Goal: Transaction & Acquisition: Purchase product/service

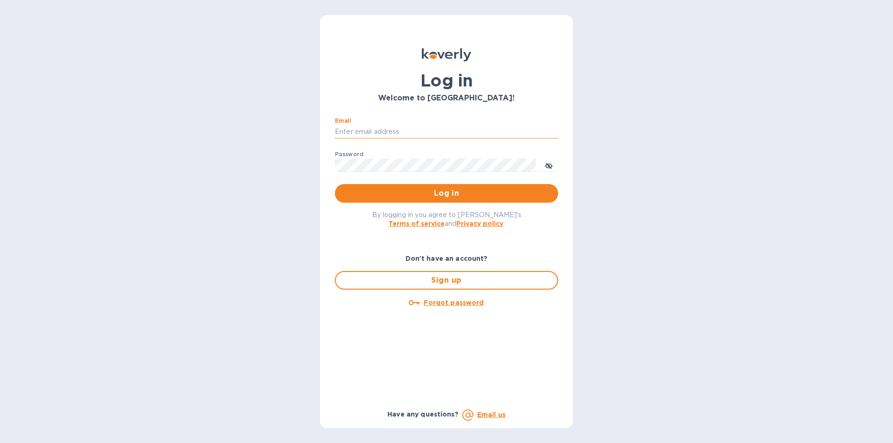
click at [383, 133] on input "Email" at bounding box center [446, 132] width 223 height 14
paste input "[EMAIL_ADDRESS][DOMAIN_NAME]"
type input "[EMAIL_ADDRESS][DOMAIN_NAME]"
click at [410, 192] on span "Log in" at bounding box center [446, 193] width 208 height 11
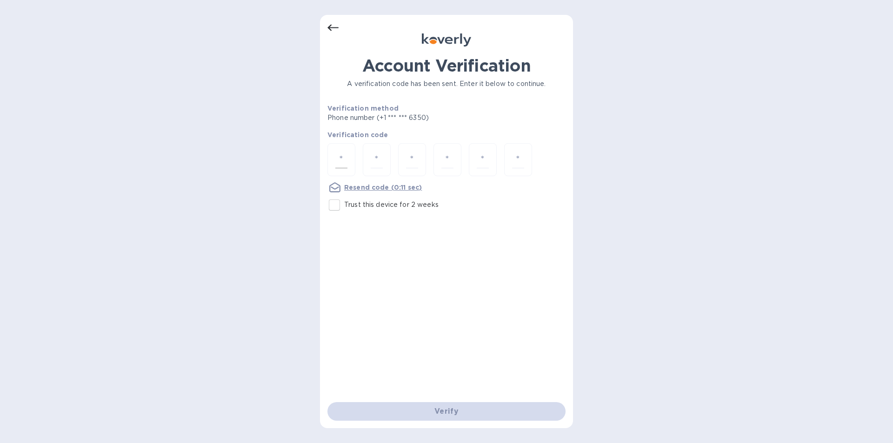
click at [339, 158] on input "number" at bounding box center [341, 159] width 12 height 17
type input "1"
type input "9"
type input "2"
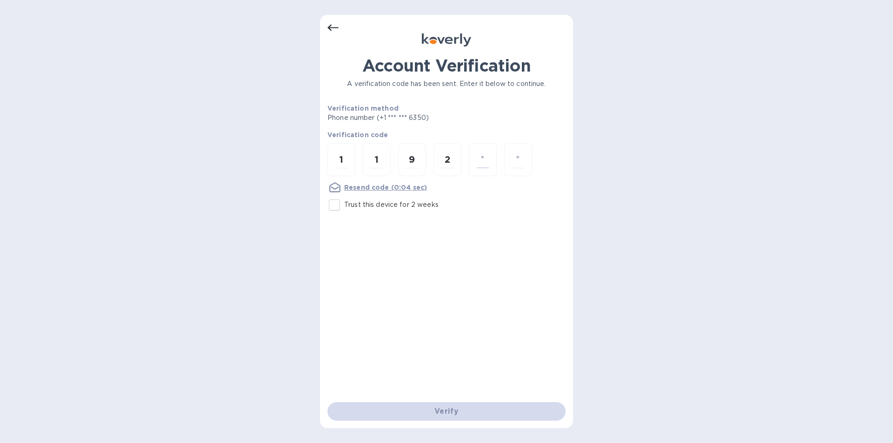
type input "2"
type input "4"
type input "1"
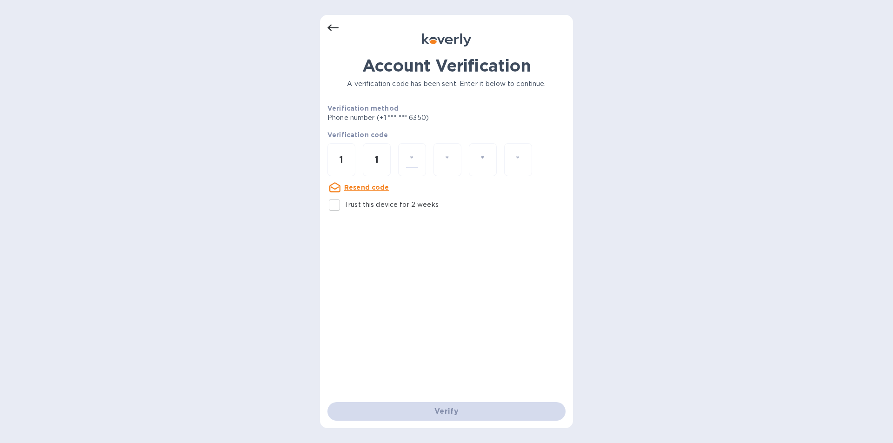
type input "9"
type input "2"
type input "4"
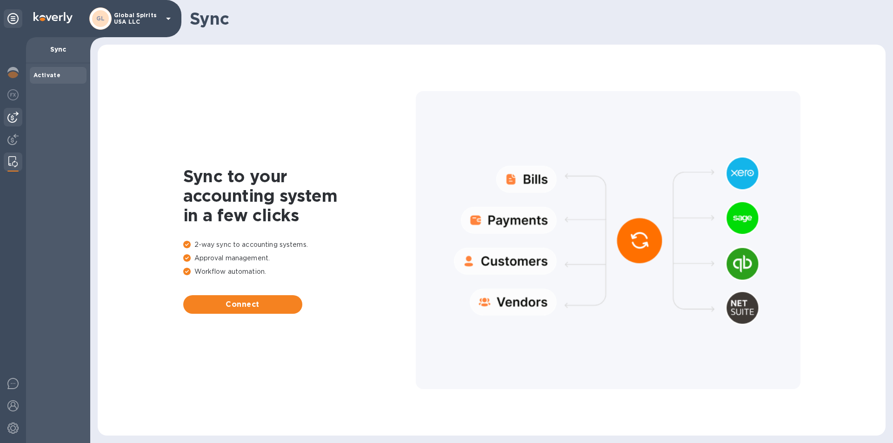
click at [10, 116] on img at bounding box center [12, 117] width 11 height 11
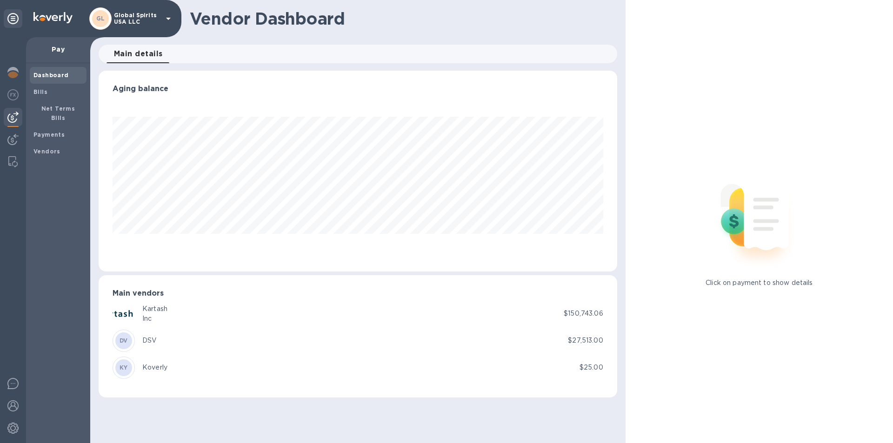
scroll to position [201, 518]
click at [44, 90] on b "Bills" at bounding box center [40, 91] width 14 height 7
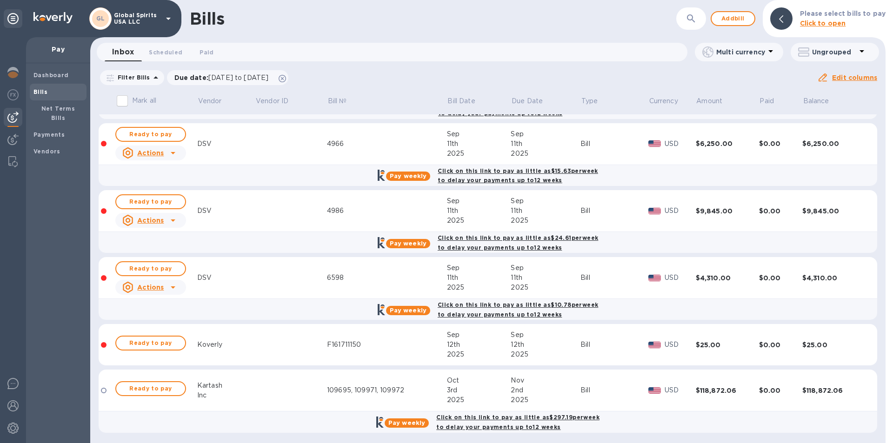
scroll to position [288, 0]
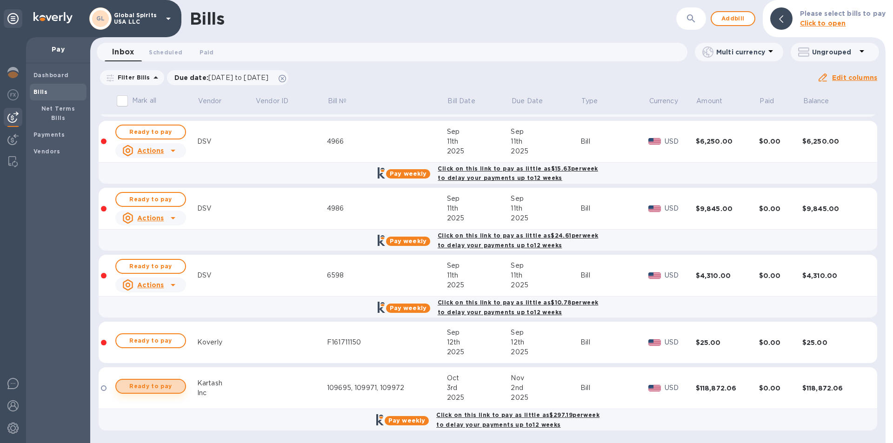
click at [143, 386] on span "Ready to pay" at bounding box center [151, 386] width 54 height 11
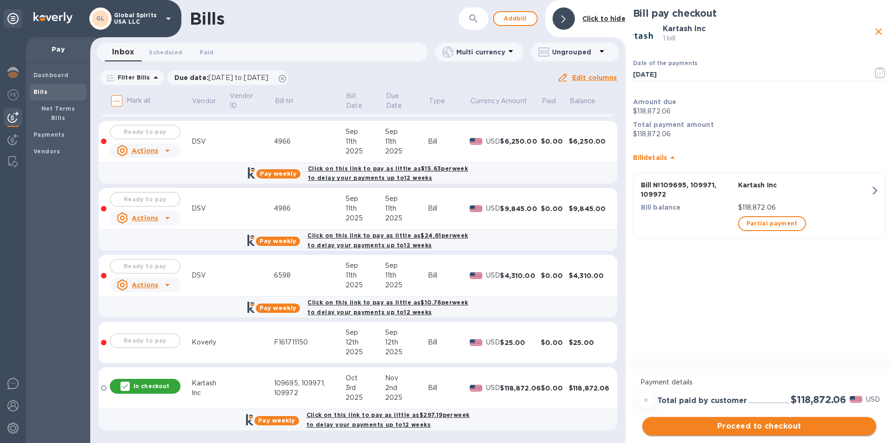
click at [746, 432] on button "Proceed to checkout" at bounding box center [759, 426] width 234 height 19
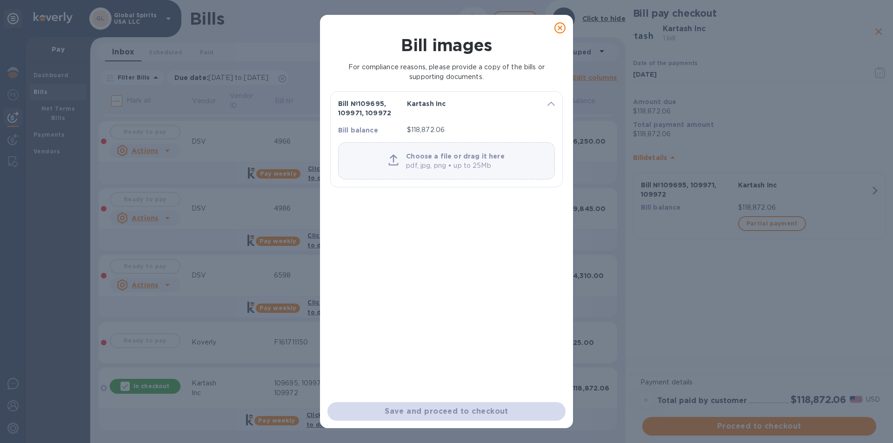
click at [560, 30] on icon at bounding box center [559, 27] width 11 height 11
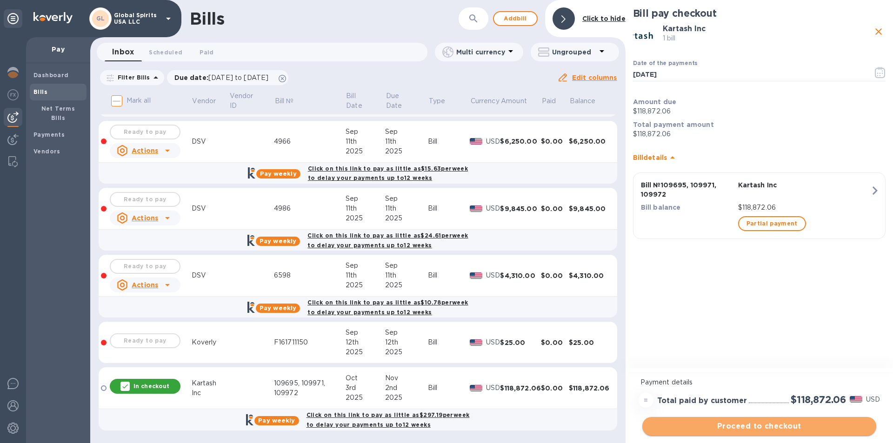
click at [750, 424] on span "Proceed to checkout" at bounding box center [759, 426] width 219 height 11
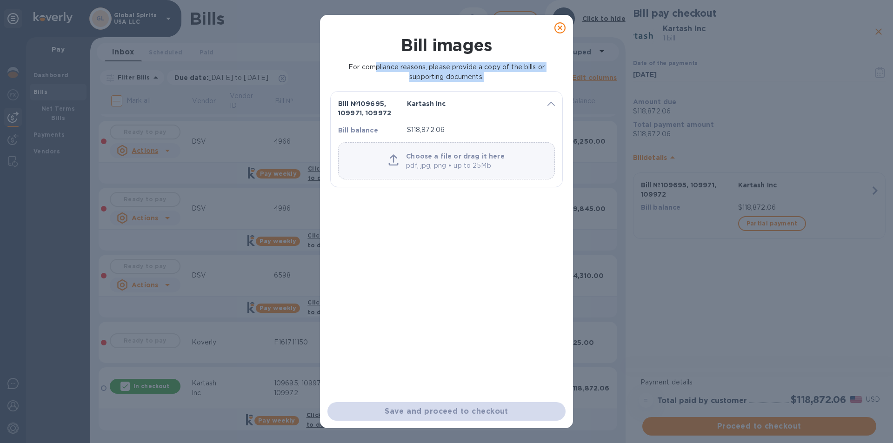
drag, startPoint x: 372, startPoint y: 70, endPoint x: 520, endPoint y: 73, distance: 148.4
click at [520, 73] on p "For compliance reasons, please provide a copy of the bills or supporting docume…" at bounding box center [446, 72] width 229 height 20
click at [426, 165] on p "pdf, jpg, png • up to 25Mb" at bounding box center [455, 166] width 98 height 10
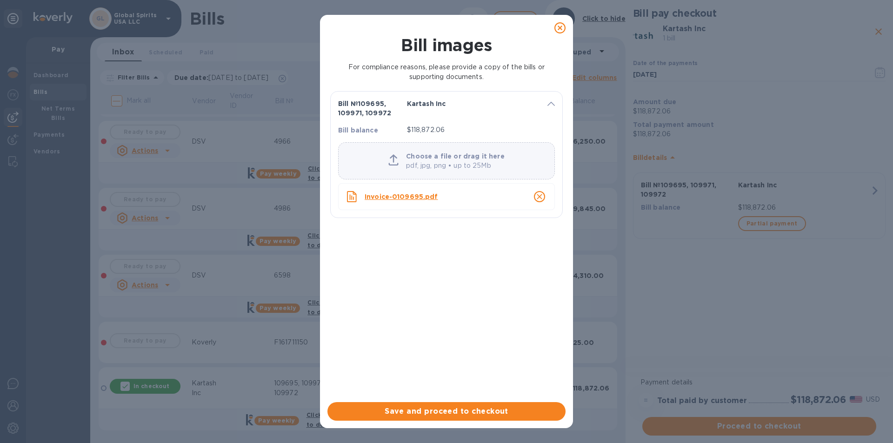
click at [386, 156] on div "Choose a file or drag it here pdf, jpg, png • up to 25Mb" at bounding box center [446, 161] width 223 height 27
click at [399, 156] on icon at bounding box center [393, 159] width 10 height 11
click at [538, 195] on icon "close" at bounding box center [539, 196] width 9 height 9
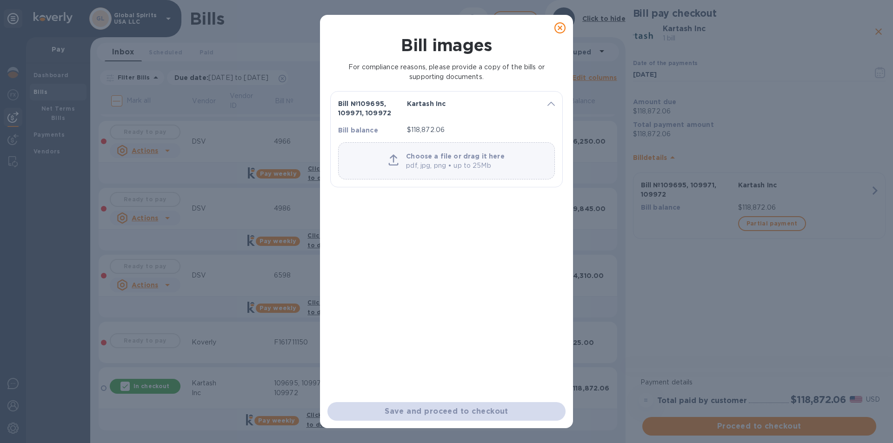
click at [415, 152] on p "Choose a file or drag it here" at bounding box center [455, 156] width 98 height 9
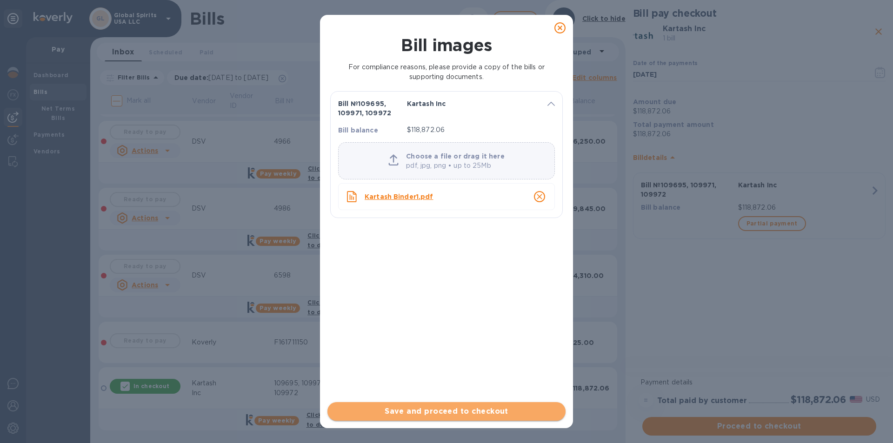
click at [423, 414] on span "Save and proceed to checkout" at bounding box center [446, 411] width 223 height 11
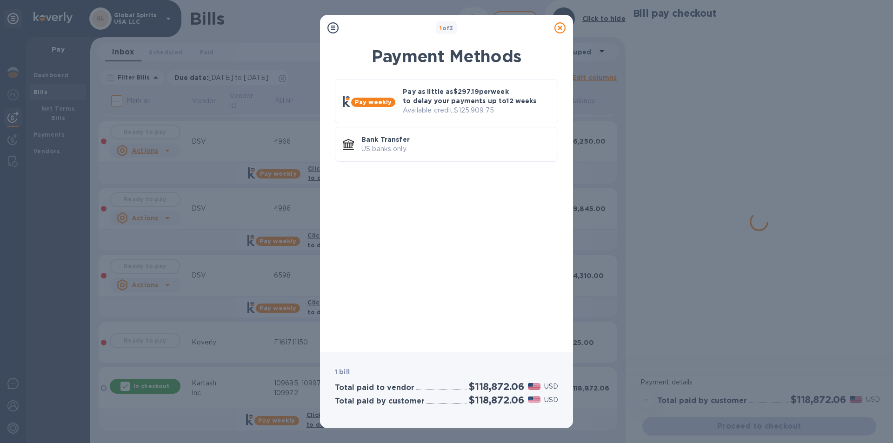
scroll to position [0, 0]
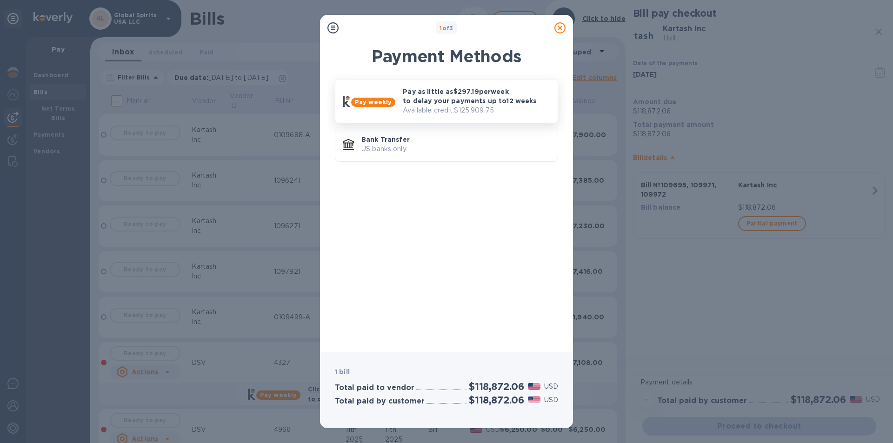
click at [437, 93] on p "Pay as little as $297.19 per week to delay your payments up to 12 weeks" at bounding box center [476, 96] width 147 height 19
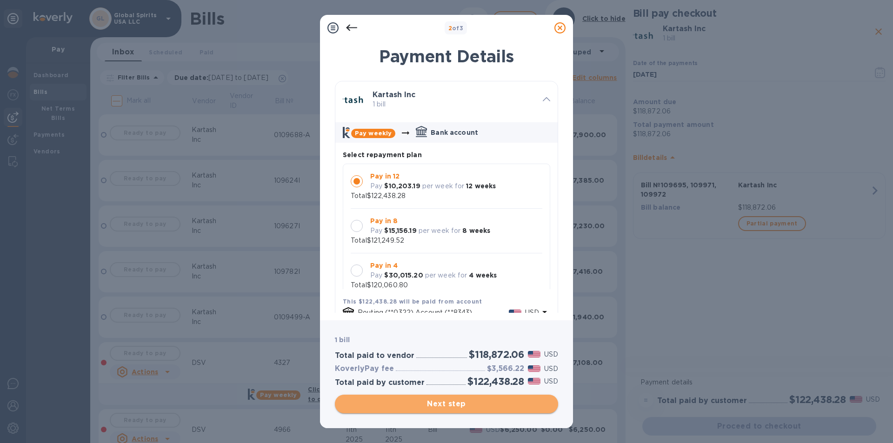
click at [443, 406] on span "Next step" at bounding box center [446, 404] width 208 height 11
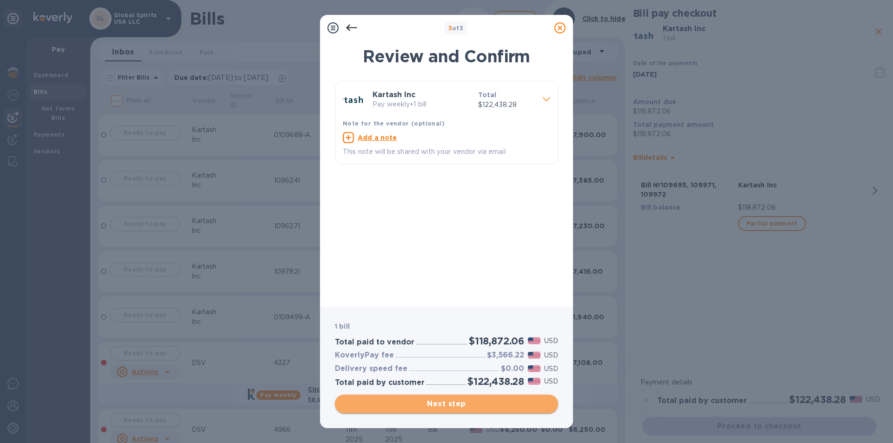
click at [447, 400] on span "Next step" at bounding box center [446, 404] width 208 height 11
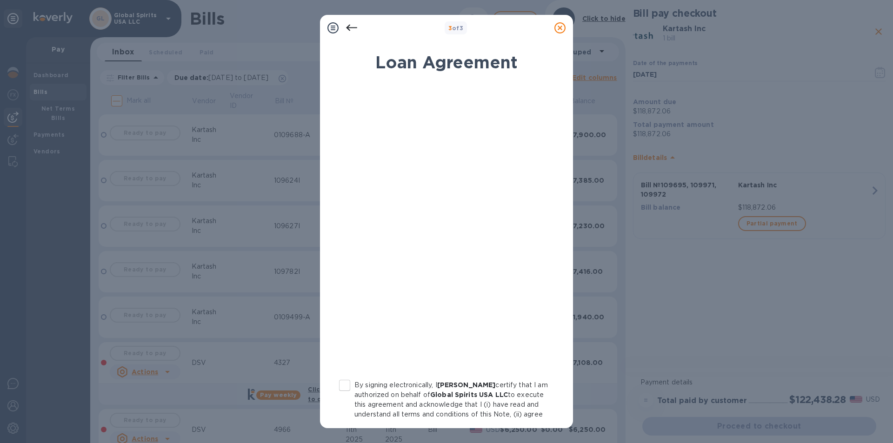
click at [350, 383] on input "By signing electronically, I [PERSON_NAME] certify that I am authorized on beha…" at bounding box center [345, 386] width 20 height 20
checkbox input "true"
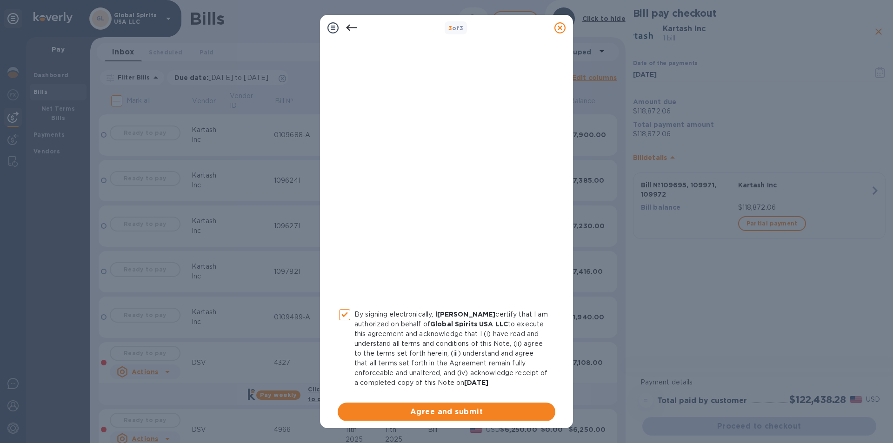
scroll to position [87, 0]
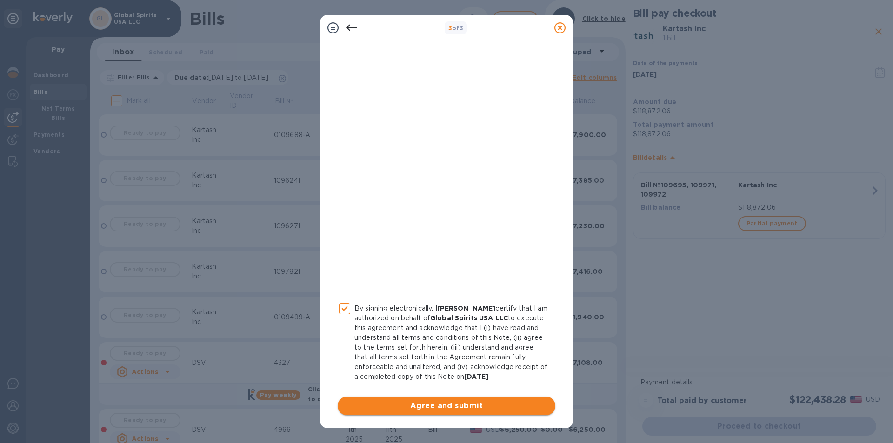
click at [436, 400] on span "Agree and submit" at bounding box center [446, 405] width 203 height 11
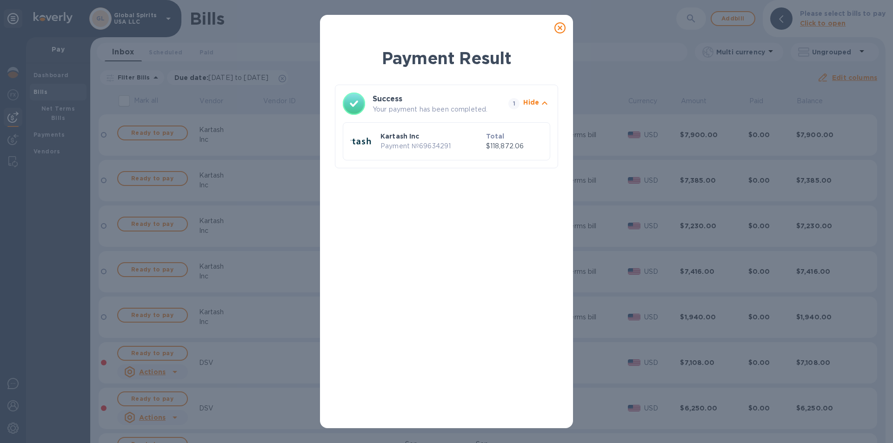
click at [561, 27] on icon at bounding box center [559, 27] width 11 height 11
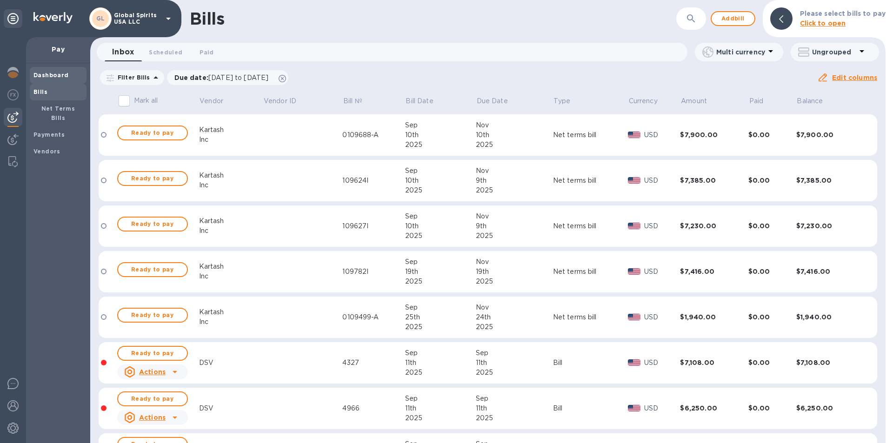
click at [45, 73] on b "Dashboard" at bounding box center [50, 75] width 35 height 7
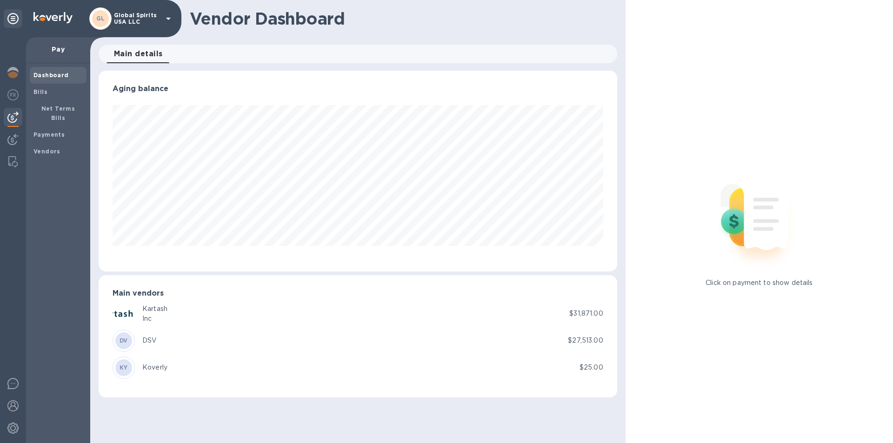
scroll to position [201, 518]
click at [47, 72] on b "Dashboard" at bounding box center [50, 75] width 35 height 7
click at [15, 73] on img at bounding box center [12, 72] width 11 height 11
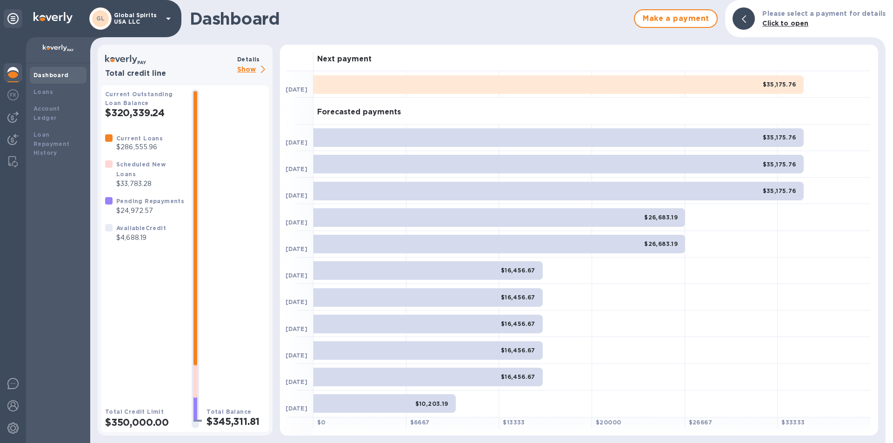
click at [247, 65] on p "Show" at bounding box center [253, 70] width 32 height 12
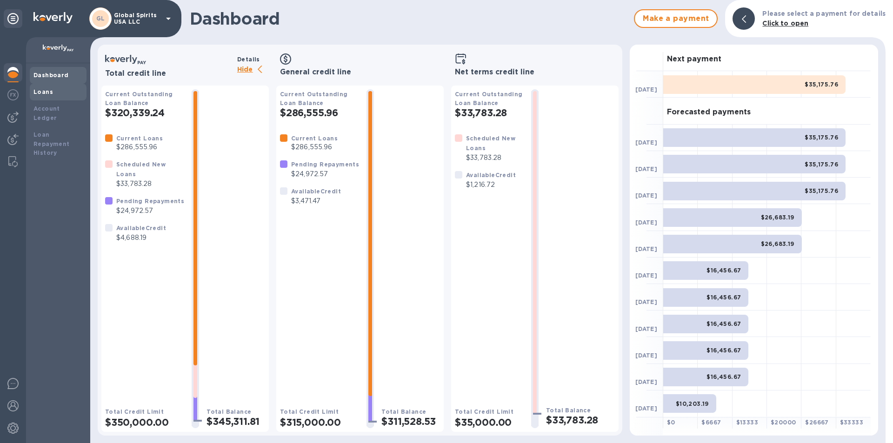
click at [40, 87] on div "Loans" at bounding box center [58, 92] width 57 height 17
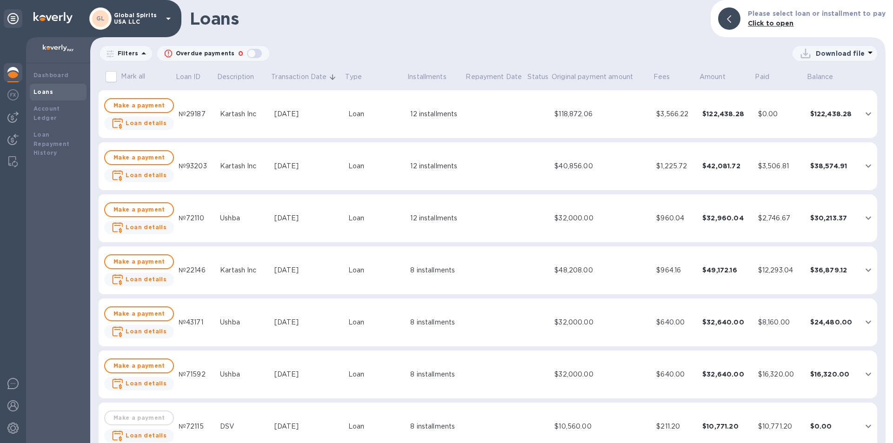
click at [285, 111] on div "[DATE]" at bounding box center [307, 114] width 67 height 10
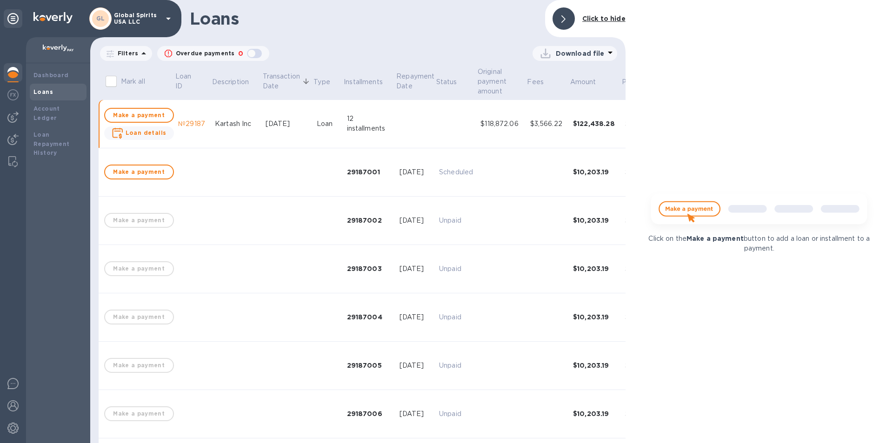
click at [127, 54] on p "Filters" at bounding box center [126, 53] width 24 height 8
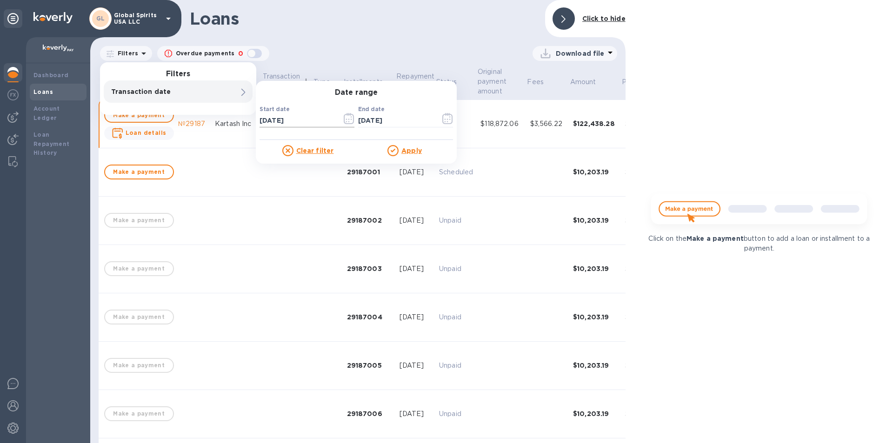
click at [347, 115] on icon "button" at bounding box center [349, 118] width 10 height 11
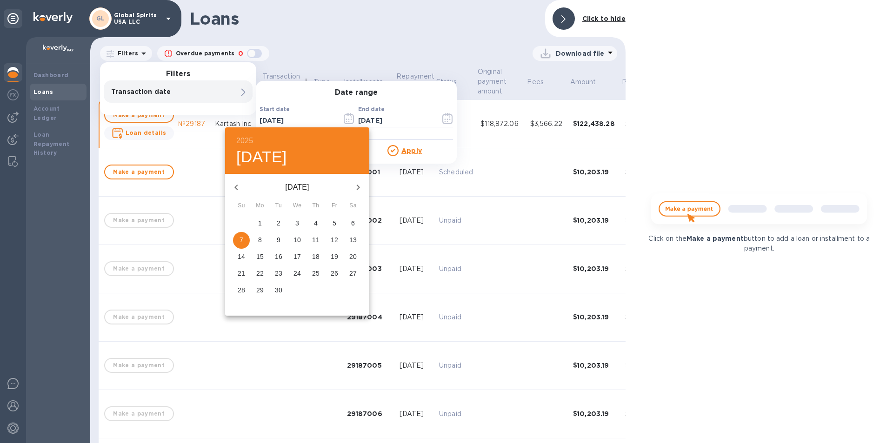
click at [359, 179] on button "button" at bounding box center [358, 187] width 22 height 22
click at [280, 238] on p "7" at bounding box center [279, 239] width 4 height 9
type input "[DATE]"
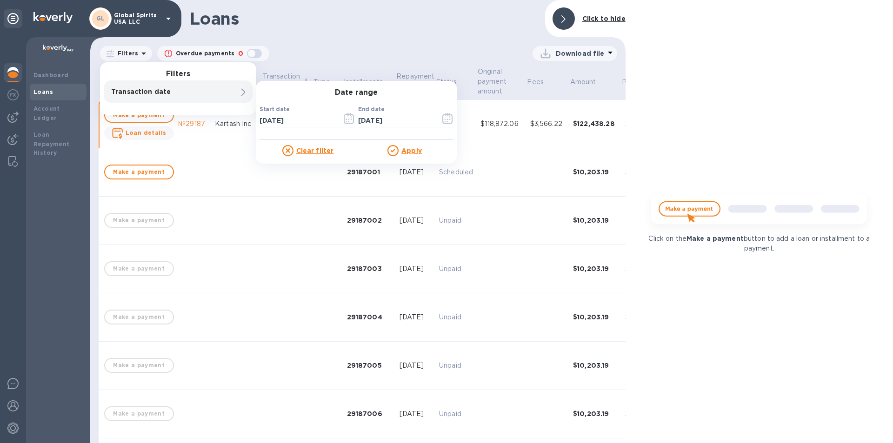
click at [409, 146] on div "Apply" at bounding box center [404, 150] width 97 height 11
click at [410, 152] on u "Apply" at bounding box center [411, 150] width 20 height 7
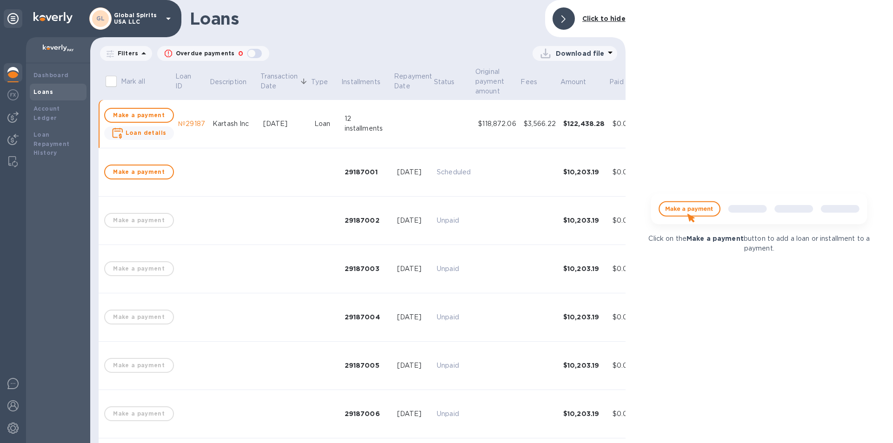
click at [567, 49] on p "Download file" at bounding box center [580, 53] width 49 height 9
click at [554, 103] on li "PDF file" at bounding box center [575, 102] width 63 height 26
